Goal: Communication & Community: Answer question/provide support

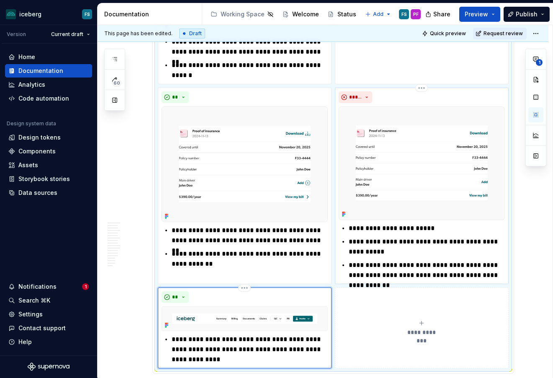
scroll to position [1830, 0]
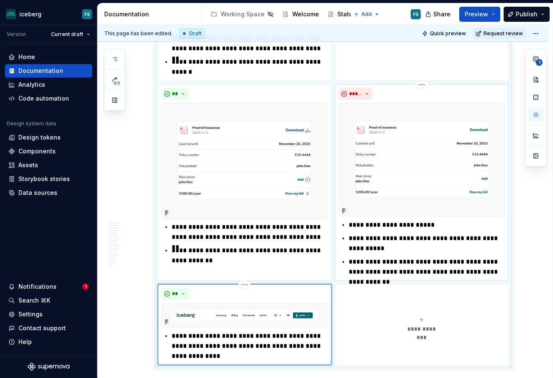
click at [458, 257] on p "**********" at bounding box center [427, 267] width 156 height 20
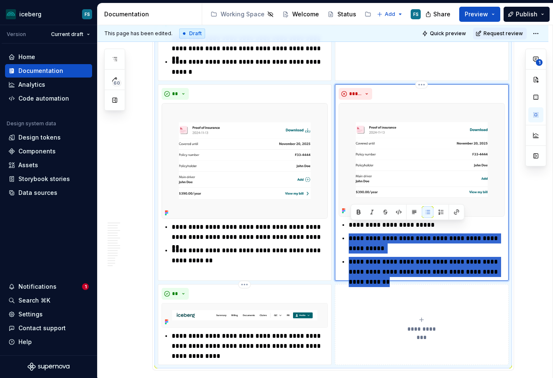
drag, startPoint x: 505, startPoint y: 261, endPoint x: 350, endPoint y: 230, distance: 158.2
click at [350, 230] on div "**********" at bounding box center [422, 248] width 166 height 57
paste div
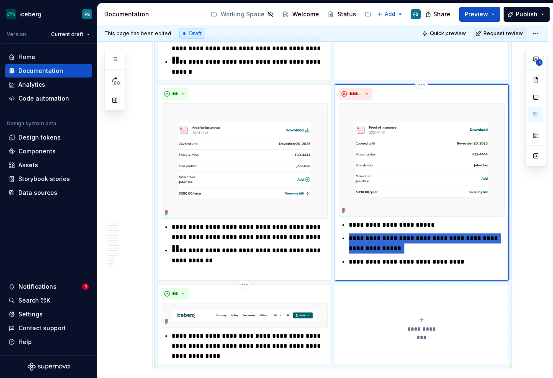
type textarea "*"
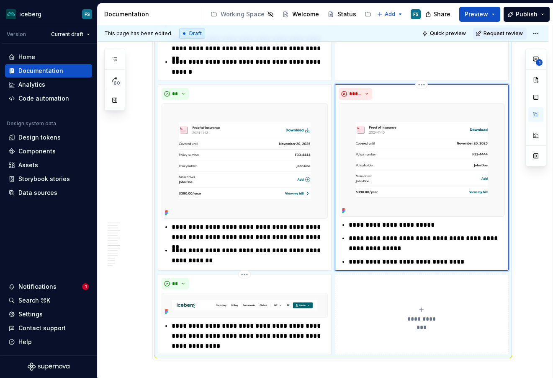
click at [386, 239] on p "**********" at bounding box center [427, 243] width 156 height 20
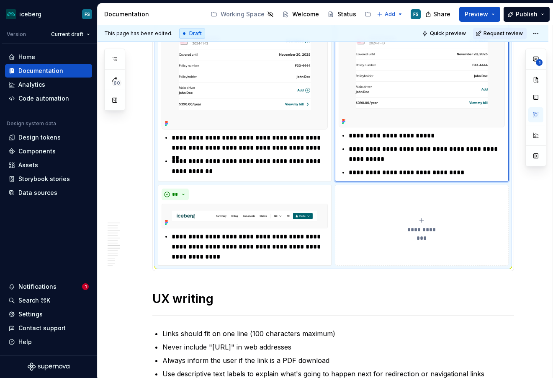
scroll to position [1949, 0]
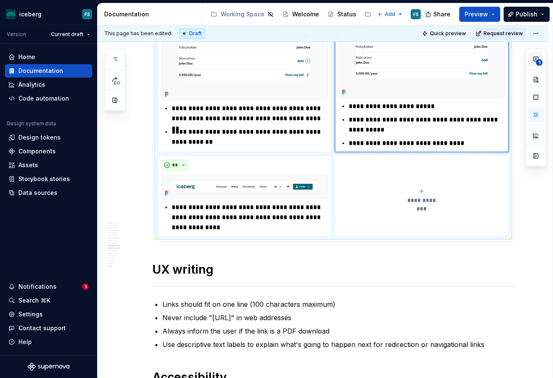
click at [539, 65] on span "1" at bounding box center [539, 62] width 7 height 7
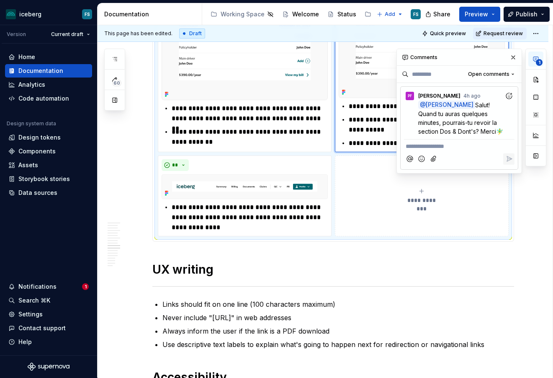
type textarea "*"
click at [437, 150] on p "**********" at bounding box center [459, 146] width 107 height 9
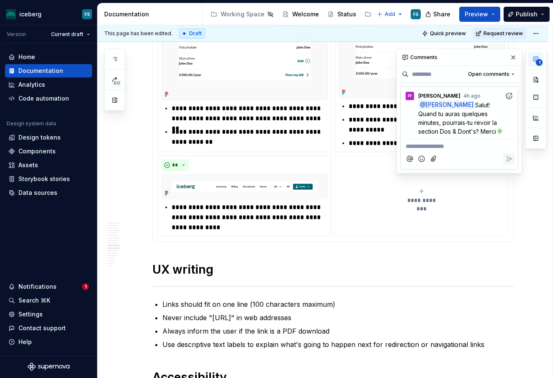
click at [426, 159] on icon "Add emoji" at bounding box center [422, 159] width 8 height 8
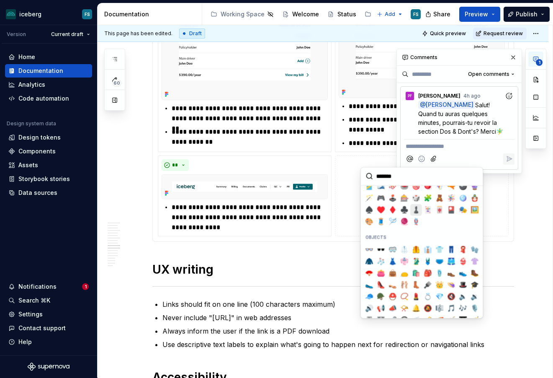
scroll to position [1426, 0]
click at [386, 178] on input "search" at bounding box center [422, 177] width 122 height 18
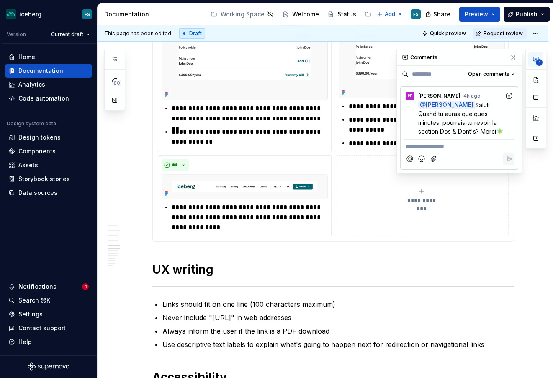
click at [445, 148] on p "**********" at bounding box center [459, 146] width 107 height 9
click at [508, 160] on icon "Reply" at bounding box center [509, 158] width 5 height 5
click at [513, 56] on button "button" at bounding box center [514, 58] width 12 height 12
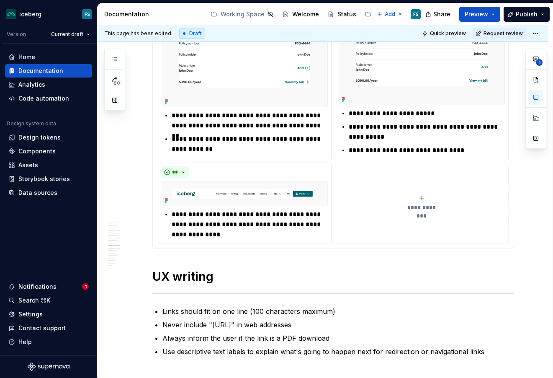
scroll to position [1954, 0]
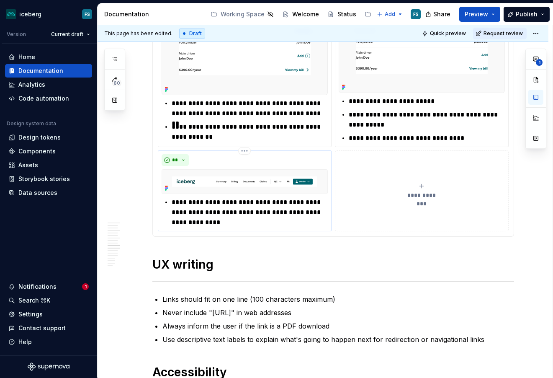
click at [300, 199] on p "**********" at bounding box center [250, 212] width 156 height 30
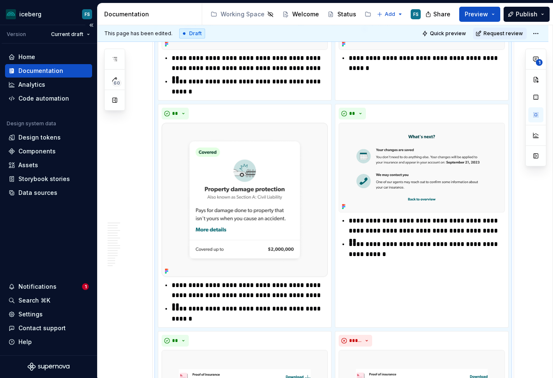
scroll to position [1567, 0]
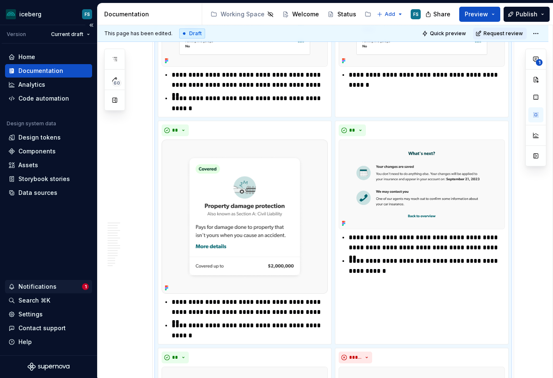
click at [48, 287] on div "Notifications" at bounding box center [37, 286] width 38 height 8
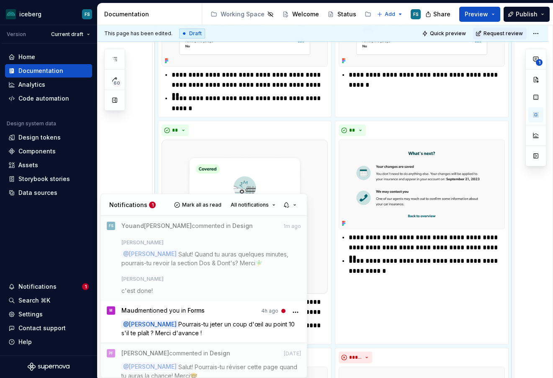
type textarea "*"
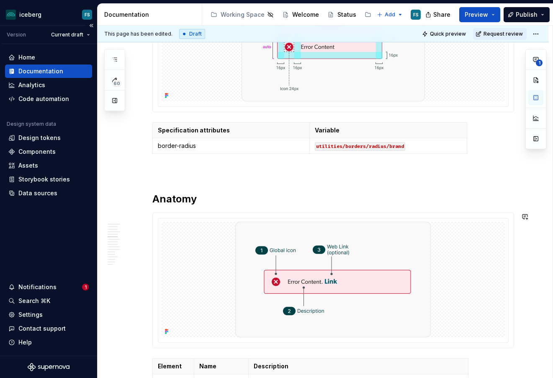
scroll to position [685, 0]
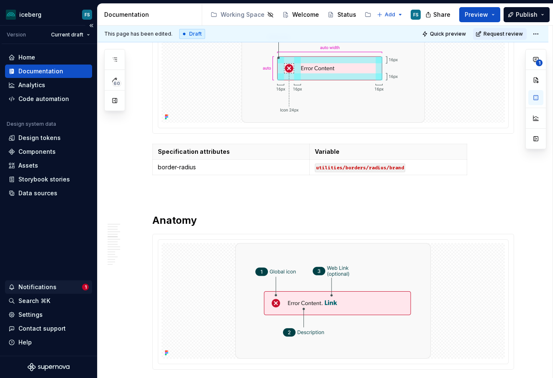
click at [34, 288] on div "Notifications" at bounding box center [37, 287] width 38 height 8
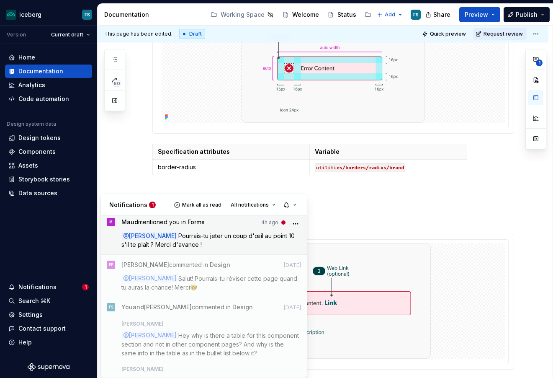
scroll to position [90, 0]
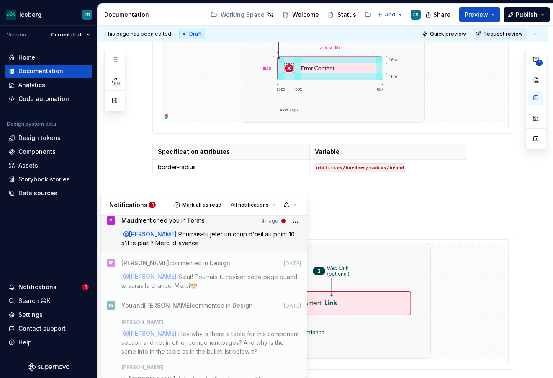
click at [218, 241] on p "@ [PERSON_NAME] Pourrais-tu [PERSON_NAME] un coup d'œil au point 10 s'il te pla…" at bounding box center [211, 239] width 180 height 18
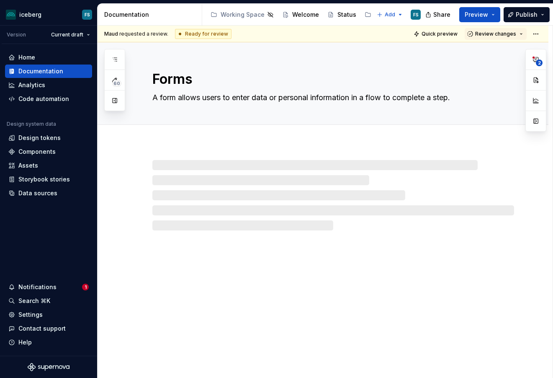
type textarea "*"
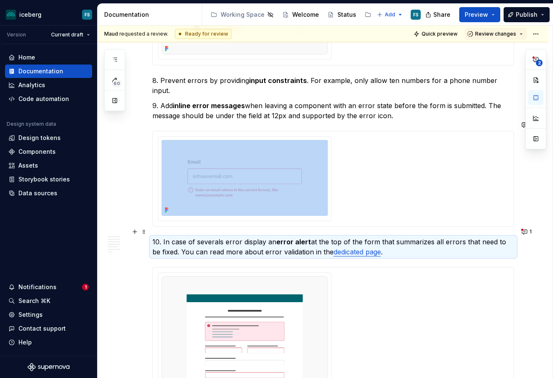
scroll to position [1172, 0]
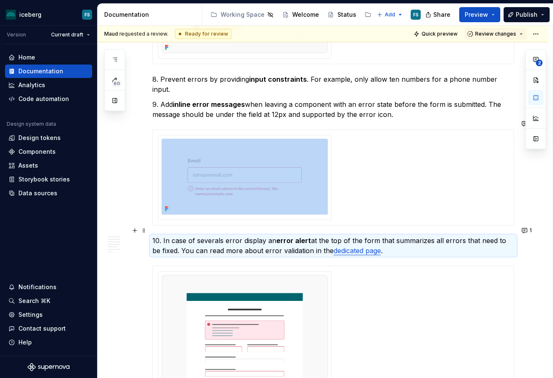
click at [165, 235] on p "10. In case of severals error display an error alert at the top of the form tha…" at bounding box center [333, 245] width 362 height 20
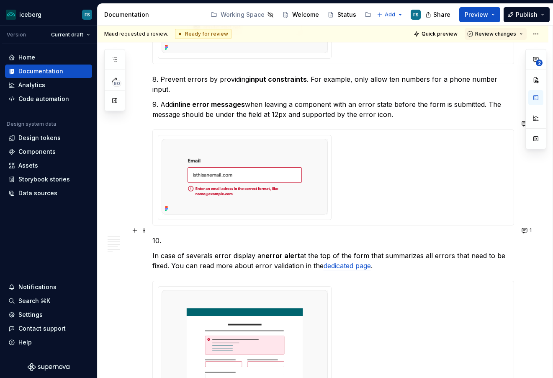
click at [210, 235] on p "10." at bounding box center [333, 240] width 362 height 10
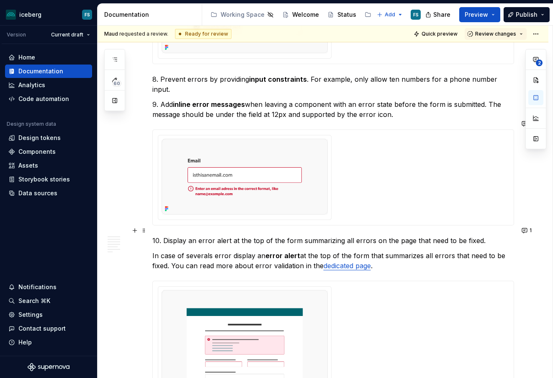
click at [167, 235] on p "10. Display an error alert at the top of the form summarizing all errors on the…" at bounding box center [333, 240] width 362 height 10
drag, startPoint x: 300, startPoint y: 232, endPoint x: 322, endPoint y: 231, distance: 21.4
click at [300, 235] on p "10. Display an error alert at the top of the form summarizing all errors on the…" at bounding box center [333, 240] width 362 height 10
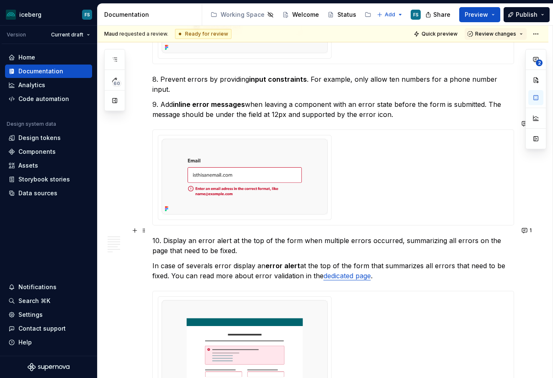
click at [233, 238] on p "10. Display an error alert at the top of the form when multiple errors occurred…" at bounding box center [333, 245] width 362 height 20
drag, startPoint x: 174, startPoint y: 266, endPoint x: 194, endPoint y: 257, distance: 21.4
click at [174, 266] on p "In case of severals error display an error alert at the top of the form that su…" at bounding box center [333, 271] width 362 height 20
click at [239, 238] on p "10. Display an error alert at the top of the form when multiple errors occurred…" at bounding box center [333, 245] width 362 height 20
click at [351, 271] on link "dedicated page" at bounding box center [347, 275] width 47 height 8
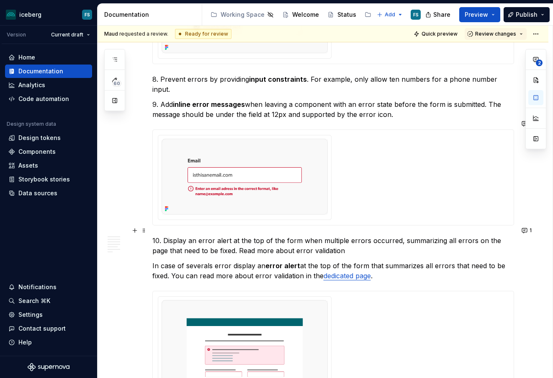
click at [330, 241] on p "10. Display an error alert at the top of the form when multiple errors occurred…" at bounding box center [333, 245] width 362 height 20
click at [360, 271] on link "dedicated page" at bounding box center [347, 275] width 47 height 8
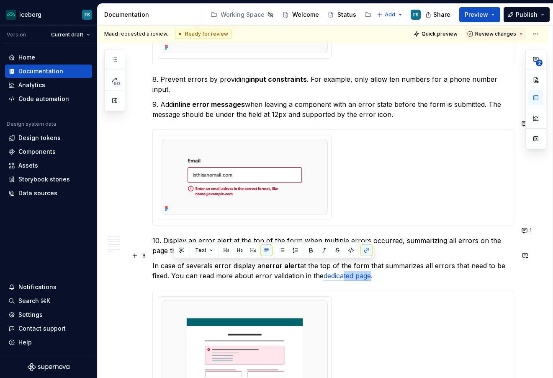
drag, startPoint x: 374, startPoint y: 266, endPoint x: 347, endPoint y: 267, distance: 27.2
click at [347, 267] on p "In case of severals error display an error alert at the top of the form that su…" at bounding box center [333, 271] width 362 height 20
click at [367, 247] on button "button" at bounding box center [367, 250] width 12 height 12
click at [346, 266] on p "In case of severals error display an error alert at the top of the form that su…" at bounding box center [333, 271] width 362 height 20
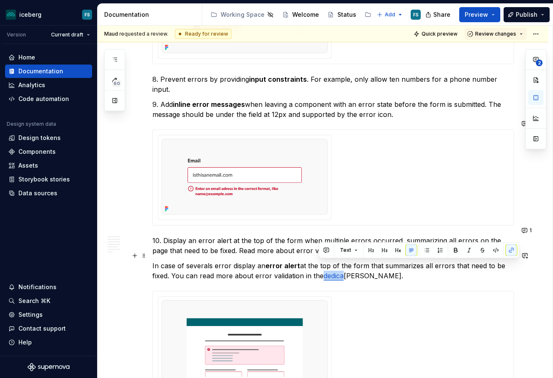
drag, startPoint x: 346, startPoint y: 267, endPoint x: 330, endPoint y: 267, distance: 15.9
click at [320, 266] on p "In case of severals error display an error alert at the top of the form that su…" at bounding box center [333, 271] width 362 height 20
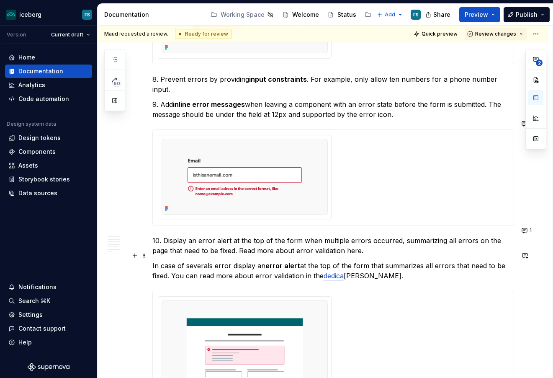
drag, startPoint x: 343, startPoint y: 267, endPoint x: 371, endPoint y: 265, distance: 28.5
click at [344, 271] on link "dedica" at bounding box center [334, 275] width 20 height 8
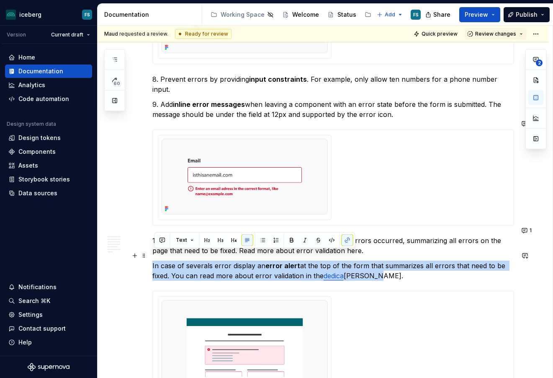
drag, startPoint x: 377, startPoint y: 268, endPoint x: 155, endPoint y: 255, distance: 222.4
click at [155, 261] on p "In case of severals error display an error alert at the top of the form that su…" at bounding box center [333, 271] width 362 height 20
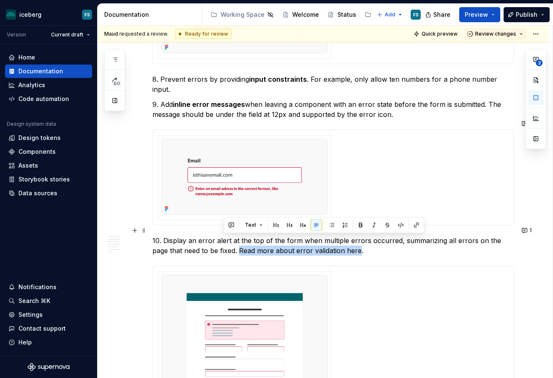
drag, startPoint x: 343, startPoint y: 239, endPoint x: 236, endPoint y: 236, distance: 107.3
click at [224, 240] on p "10. Display an error alert at the top of the form when multiple errors occurred…" at bounding box center [333, 245] width 362 height 20
click at [420, 226] on button "button" at bounding box center [417, 225] width 12 height 12
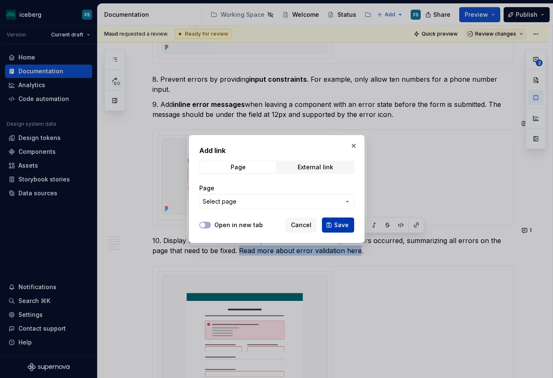
click at [337, 227] on span "Save" at bounding box center [341, 225] width 15 height 8
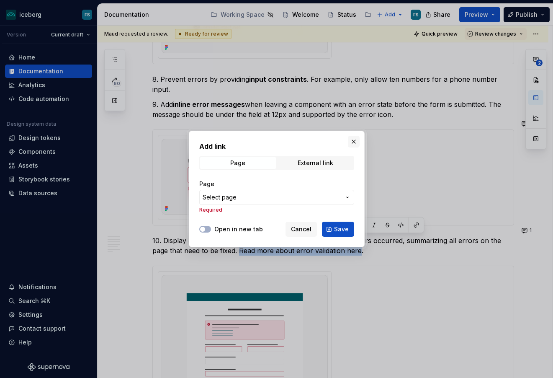
click at [354, 140] on button "button" at bounding box center [354, 142] width 12 height 12
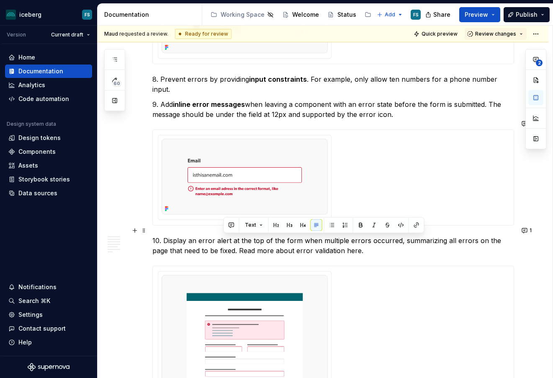
click at [198, 244] on p "10. Display an error alert at the top of the form when multiple errors occurred…" at bounding box center [333, 245] width 362 height 20
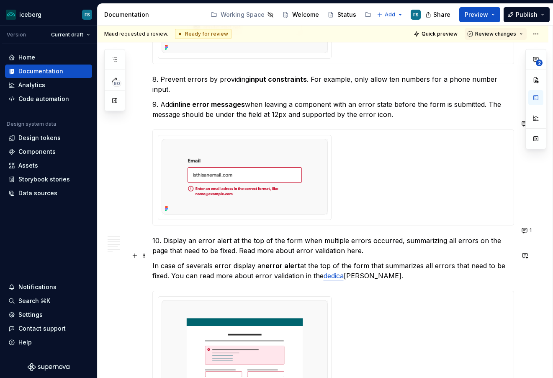
click at [344, 271] on link "dedica" at bounding box center [334, 275] width 20 height 8
click at [334, 271] on link "dedica" at bounding box center [334, 275] width 20 height 8
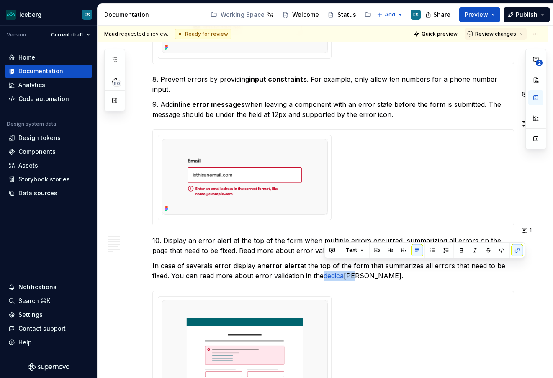
type textarea "*"
drag, startPoint x: 306, startPoint y: 261, endPoint x: 310, endPoint y: 262, distance: 4.3
click at [306, 261] on p "In case of severals error display an error alert at the top of the form that su…" at bounding box center [333, 271] width 362 height 20
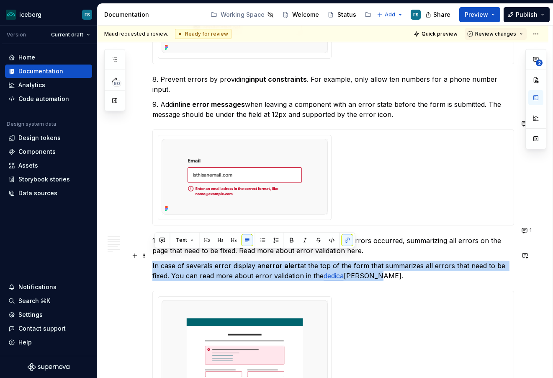
drag, startPoint x: 368, startPoint y: 266, endPoint x: 155, endPoint y: 253, distance: 213.6
click at [155, 261] on p "In case of severals error display an error alert at the top of the form that su…" at bounding box center [333, 271] width 362 height 20
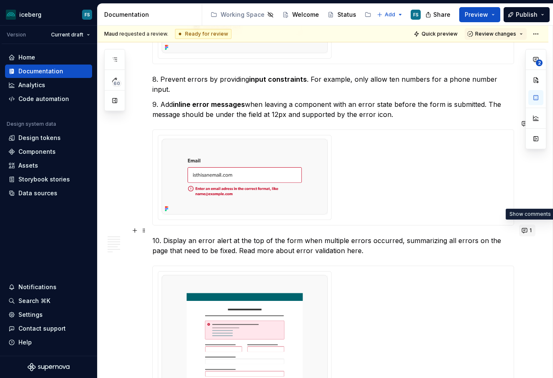
click at [528, 232] on button "1" at bounding box center [527, 231] width 16 height 12
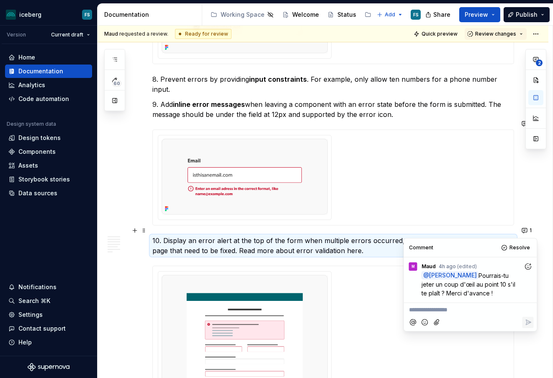
click at [428, 308] on p "**********" at bounding box center [470, 309] width 123 height 9
click at [445, 297] on span "[PERSON_NAME]" at bounding box center [461, 299] width 48 height 8
click at [431, 310] on span "@Maud" at bounding box center [419, 309] width 21 height 7
click at [423, 300] on span "Maud" at bounding box center [422, 299] width 17 height 8
click at [492, 310] on p "**********" at bounding box center [470, 310] width 123 height 10
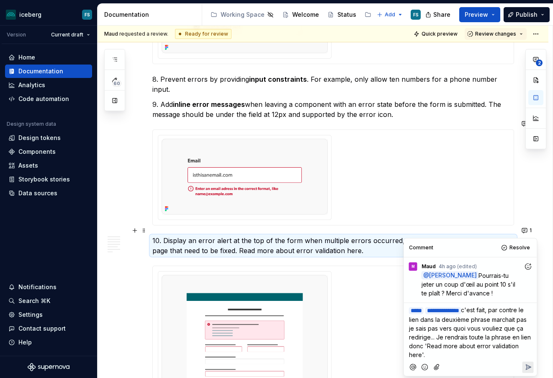
click at [528, 367] on icon "Reply" at bounding box center [528, 367] width 8 height 8
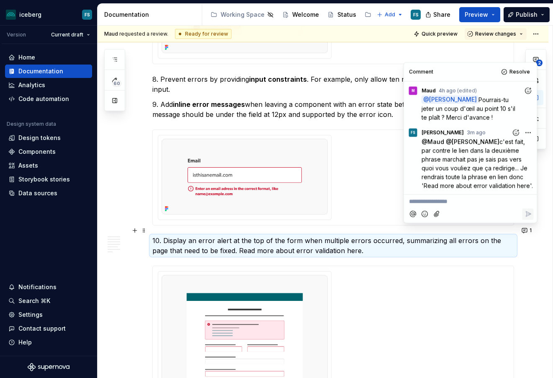
type textarea "*"
